Goal: Register for event/course

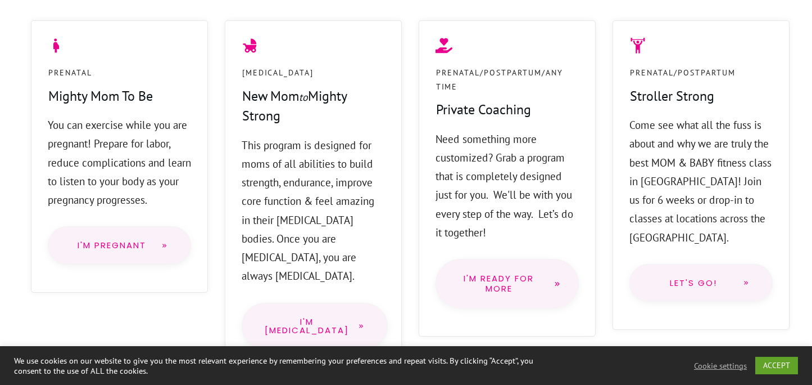
scroll to position [995, 0]
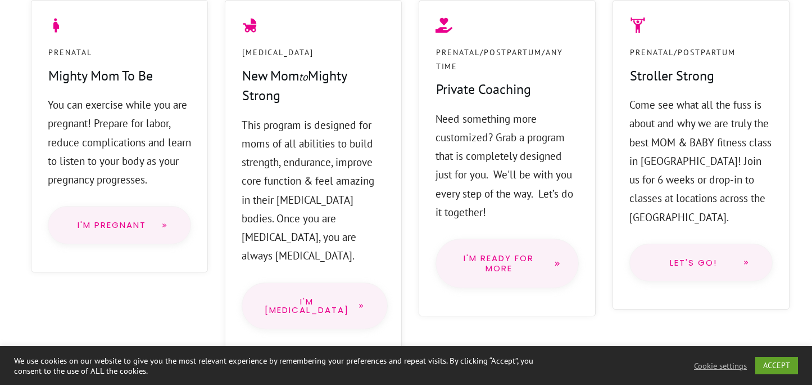
click at [179, 236] on link "I'm Pregnant" at bounding box center [119, 225] width 143 height 38
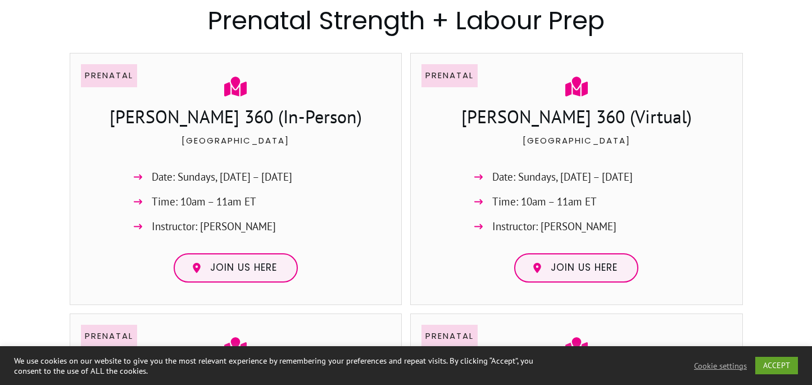
scroll to position [802, 0]
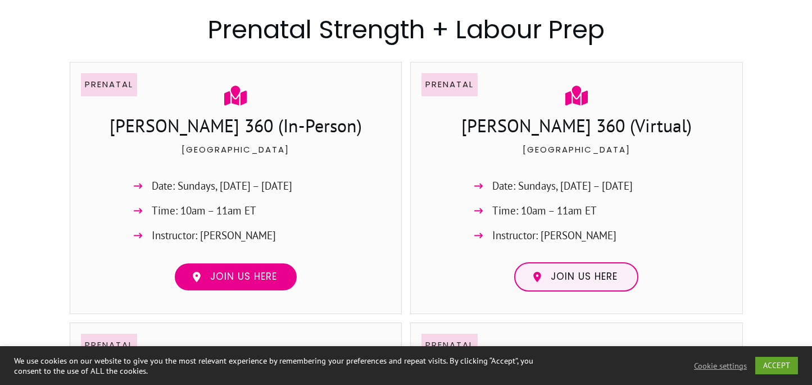
click at [263, 272] on span "Join us here" at bounding box center [243, 276] width 67 height 12
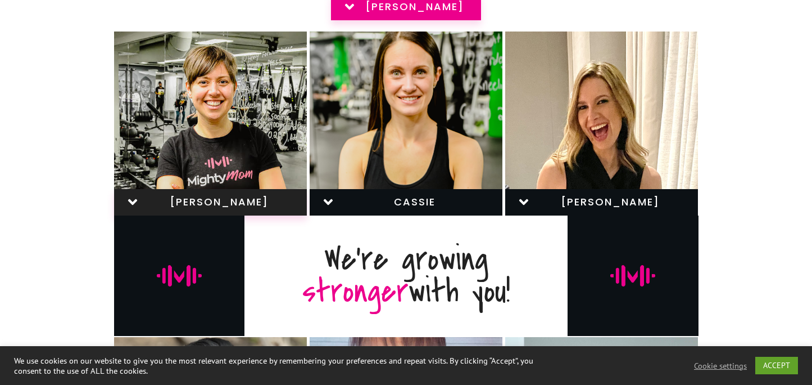
scroll to position [426, 0]
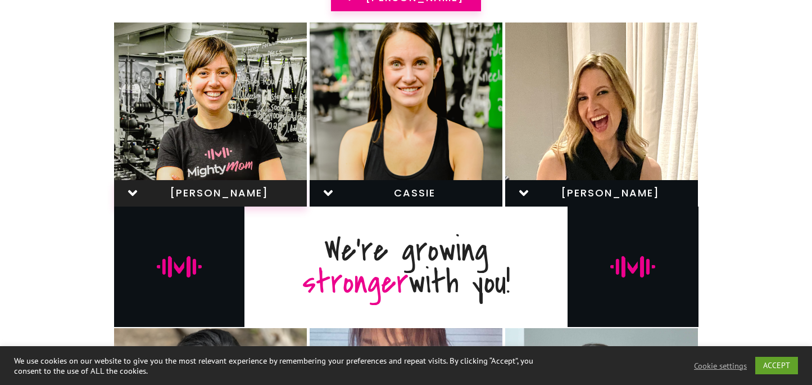
click at [134, 194] on icon at bounding box center [132, 192] width 9 height 6
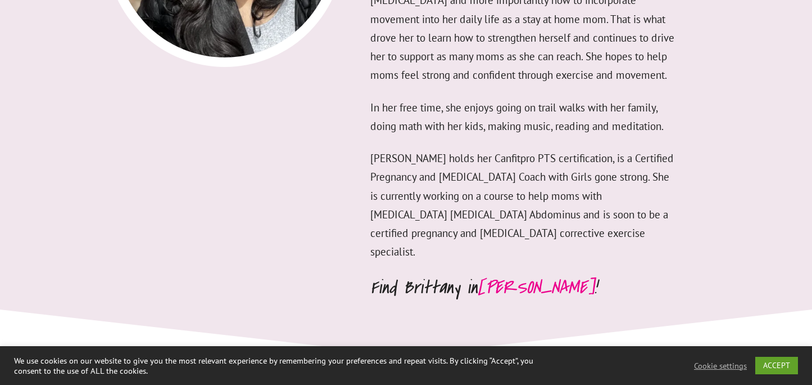
scroll to position [3643, 0]
